Goal: Contribute content: Add original content to the website for others to see

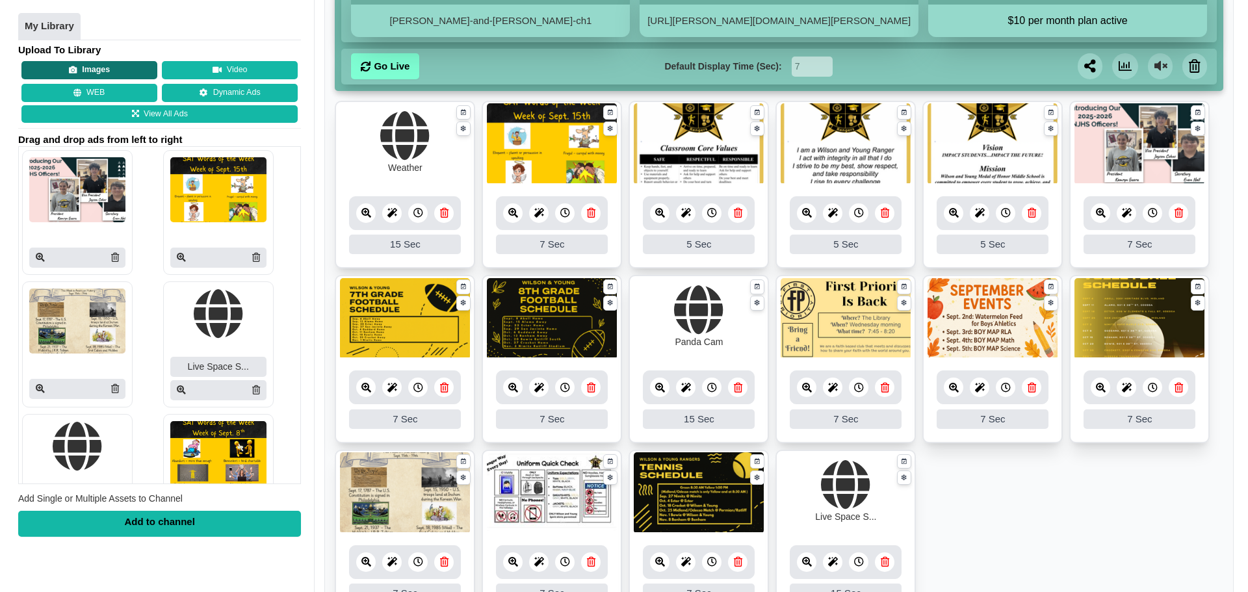
scroll to position [130, 0]
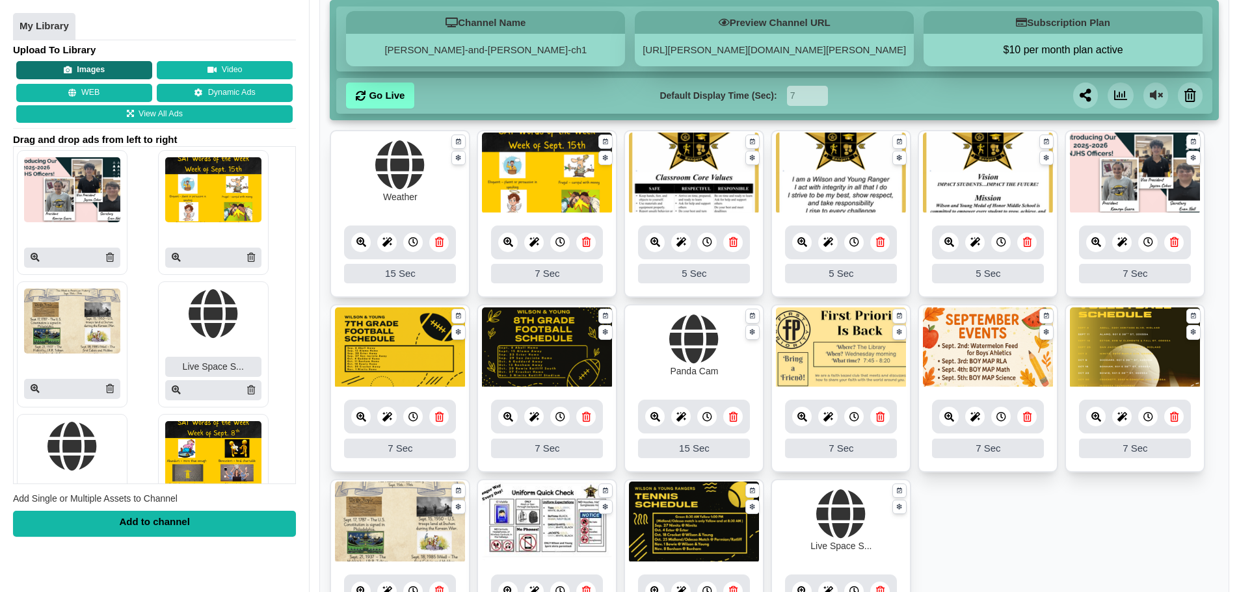
click at [127, 73] on button "Images" at bounding box center [84, 71] width 136 height 18
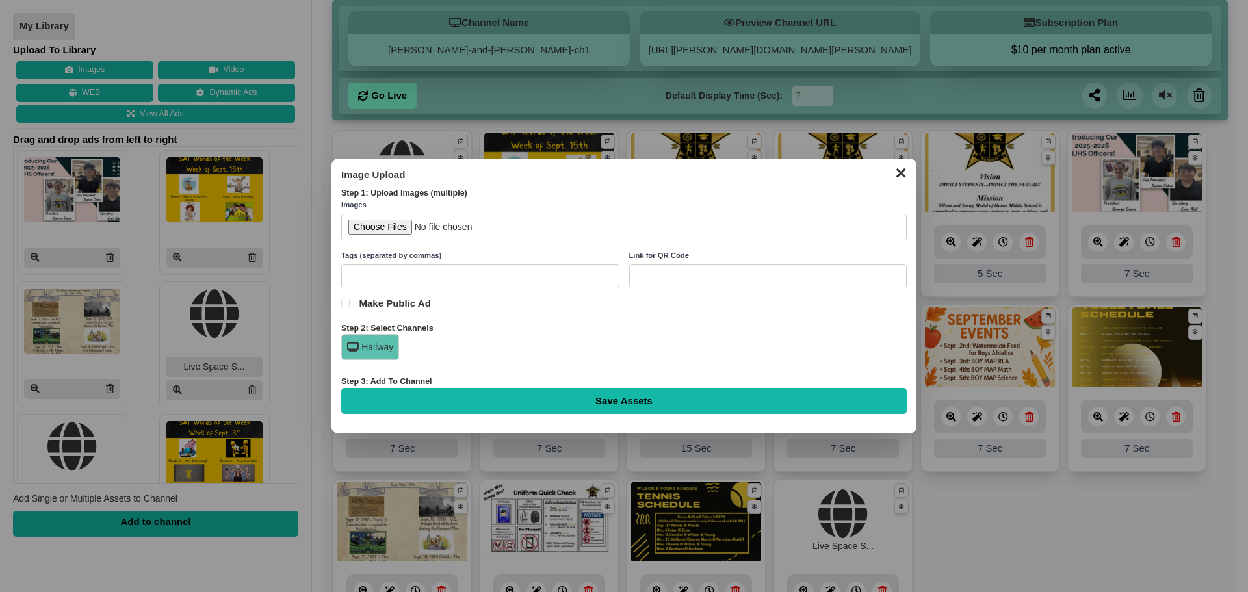
click at [392, 230] on input "file" at bounding box center [624, 227] width 566 height 27
type input "C:\fakepath\Game Day 917 Post.png"
click at [482, 401] on input "Save Assets" at bounding box center [624, 401] width 566 height 26
type input "Saving..."
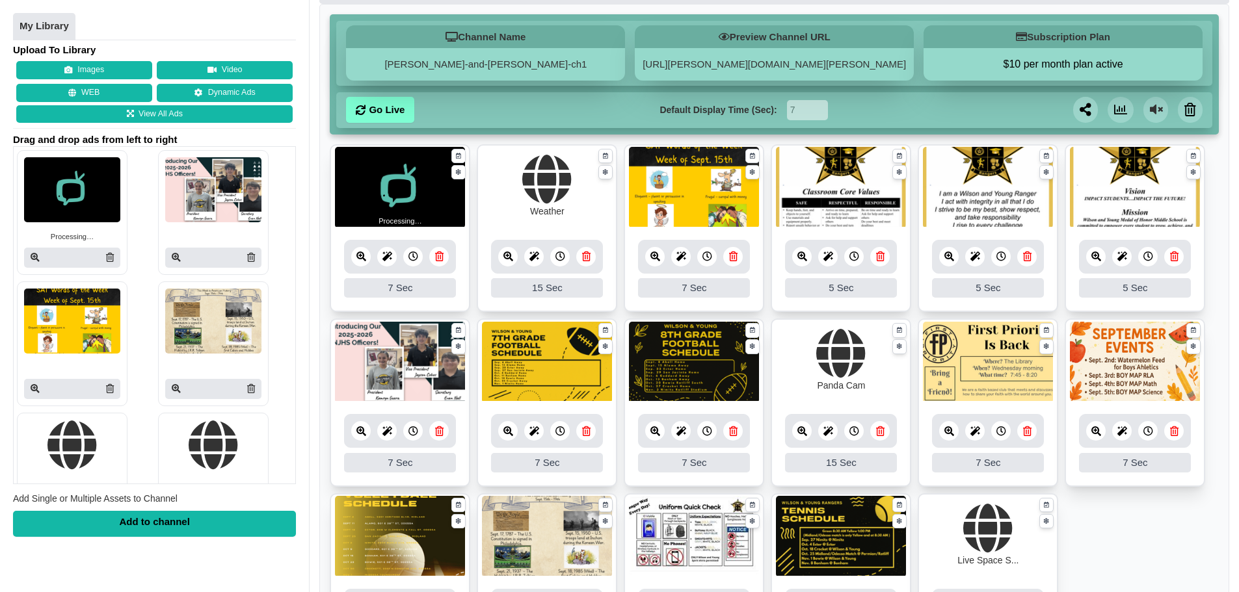
scroll to position [130, 0]
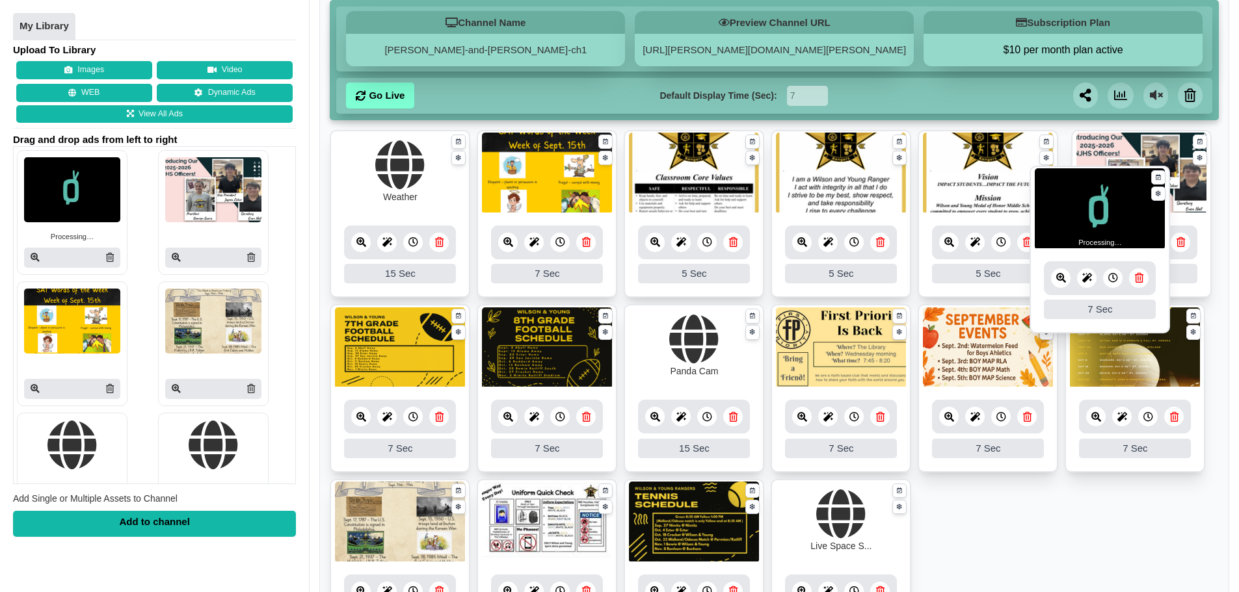
drag, startPoint x: 391, startPoint y: 131, endPoint x: 1090, endPoint y: 167, distance: 700.5
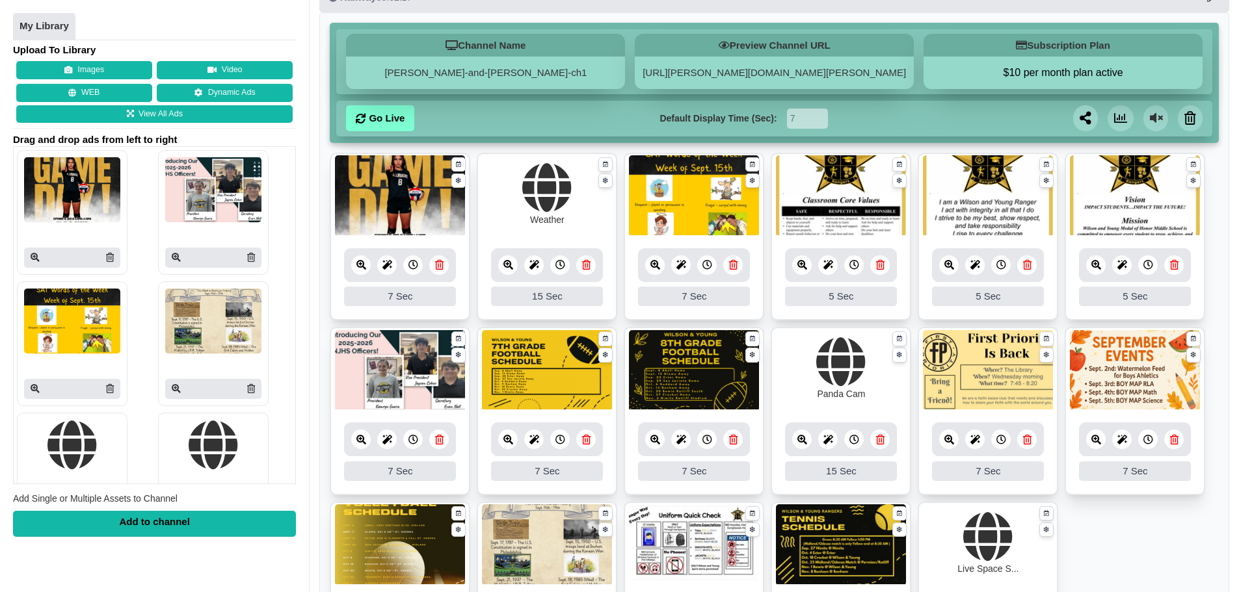
scroll to position [130, 0]
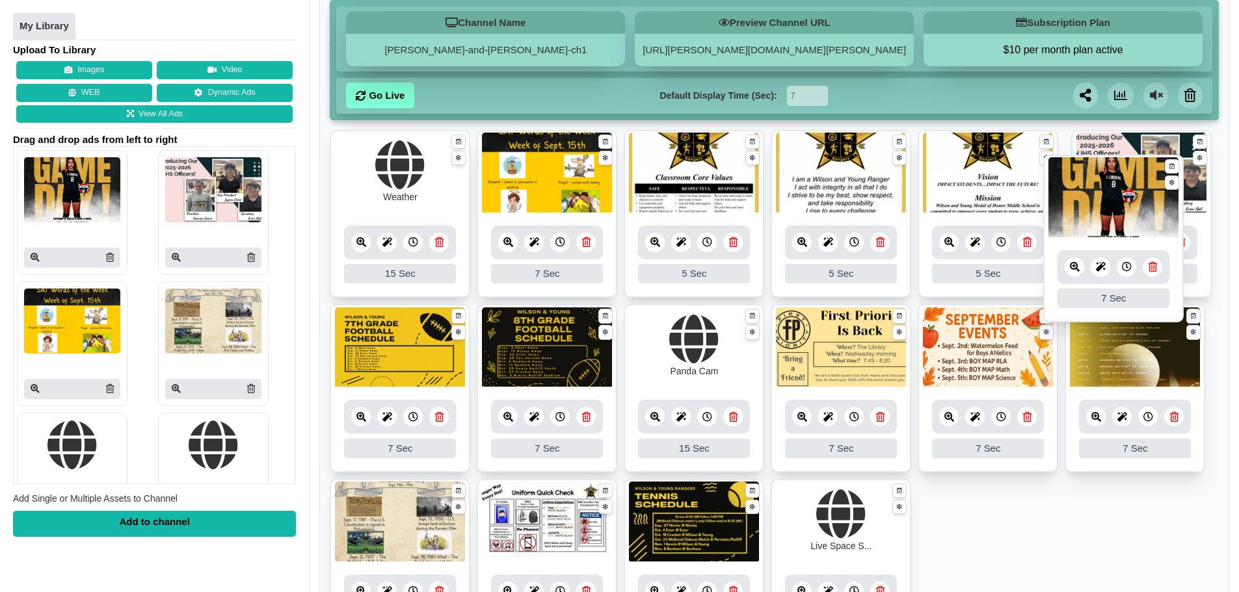
drag, startPoint x: 388, startPoint y: 174, endPoint x: 1101, endPoint y: 199, distance: 713.7
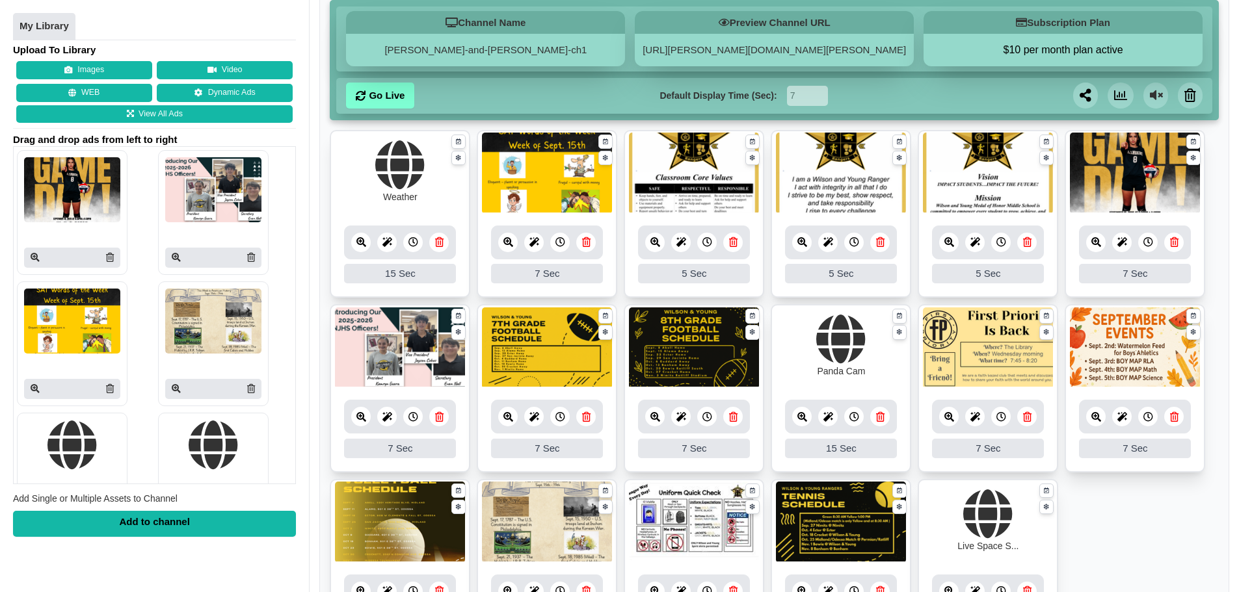
click at [1153, 274] on div "7 Sec" at bounding box center [1135, 274] width 112 height 20
click at [1147, 245] on icon at bounding box center [1148, 242] width 10 height 10
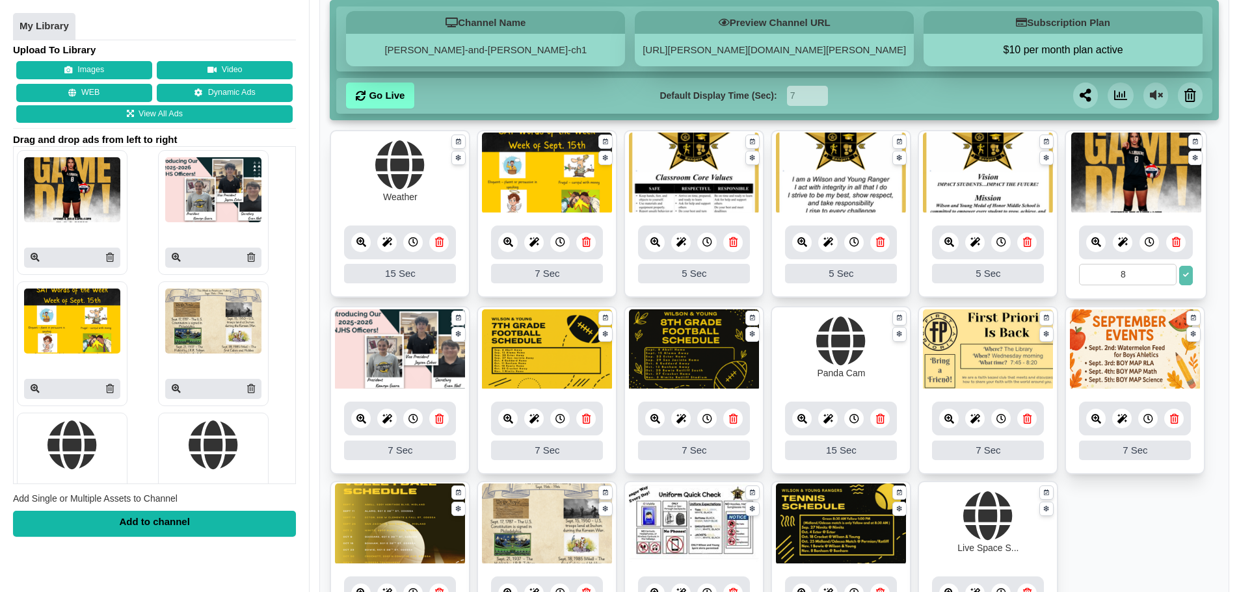
click at [1165, 270] on input "8" at bounding box center [1128, 274] width 98 height 21
click at [1165, 270] on input "9" at bounding box center [1128, 274] width 98 height 21
type input "10"
click at [1165, 270] on input "10" at bounding box center [1128, 274] width 98 height 21
click at [1188, 274] on icon at bounding box center [1186, 275] width 6 height 6
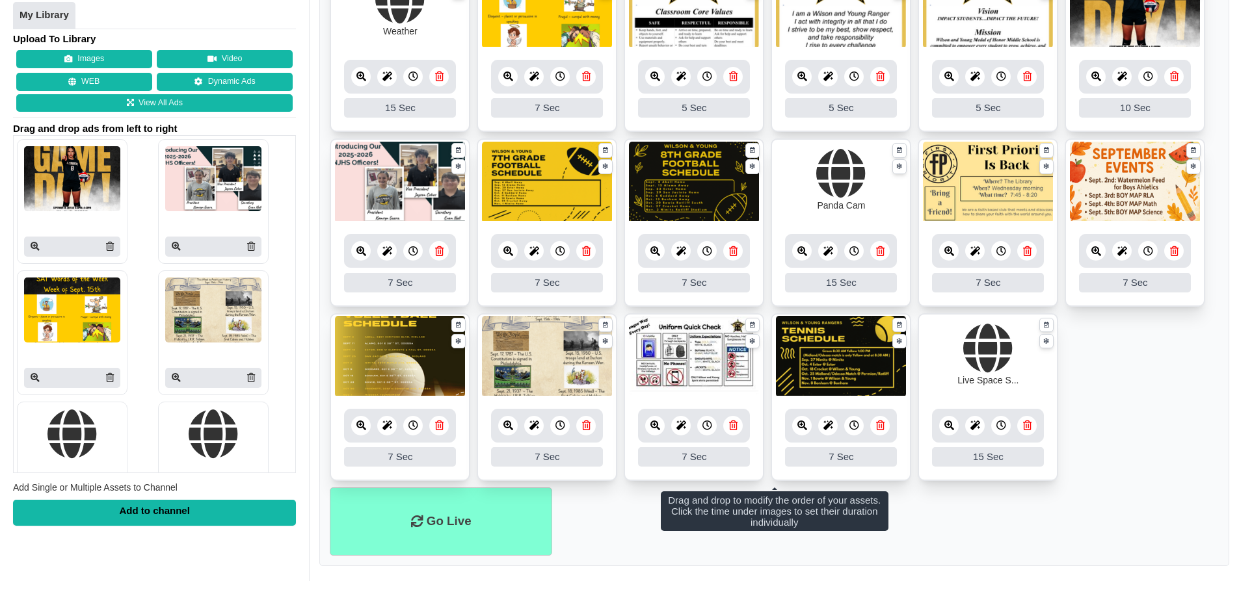
scroll to position [300, 0]
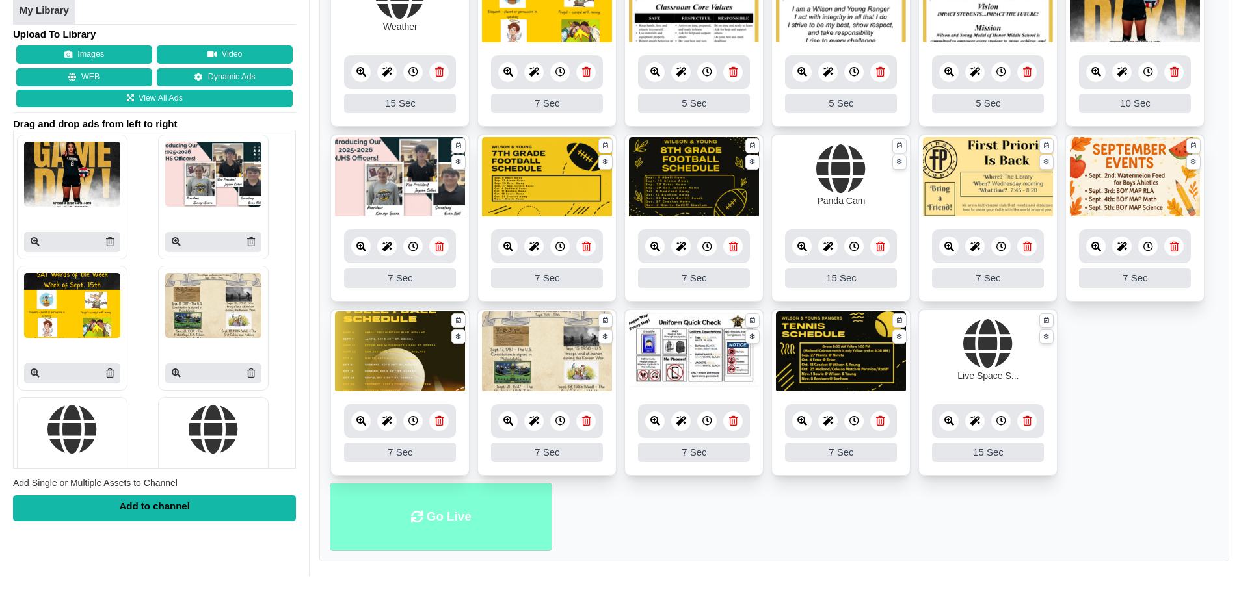
click at [442, 519] on li "Go Live" at bounding box center [441, 517] width 222 height 68
